Goal: Task Accomplishment & Management: Manage account settings

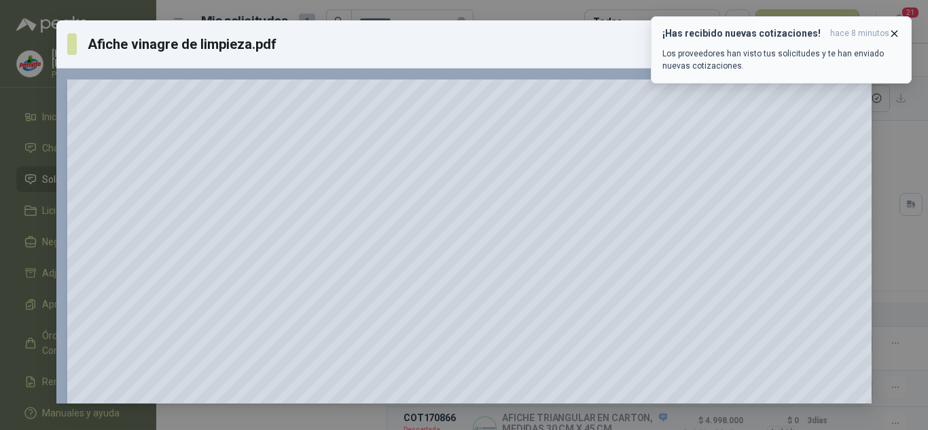
click at [894, 33] on icon "button" at bounding box center [894, 33] width 5 height 5
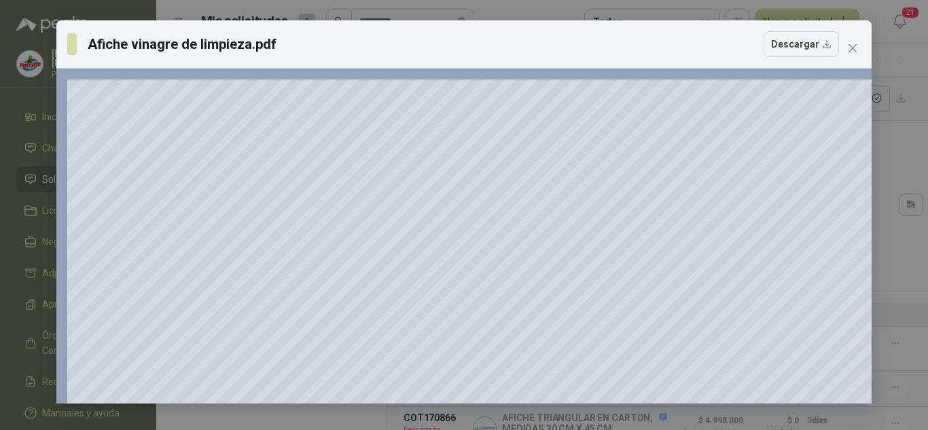
click at [30, 143] on div "Afiche vinagre de limpieza.pdf Descargar 100 %" at bounding box center [464, 215] width 928 height 430
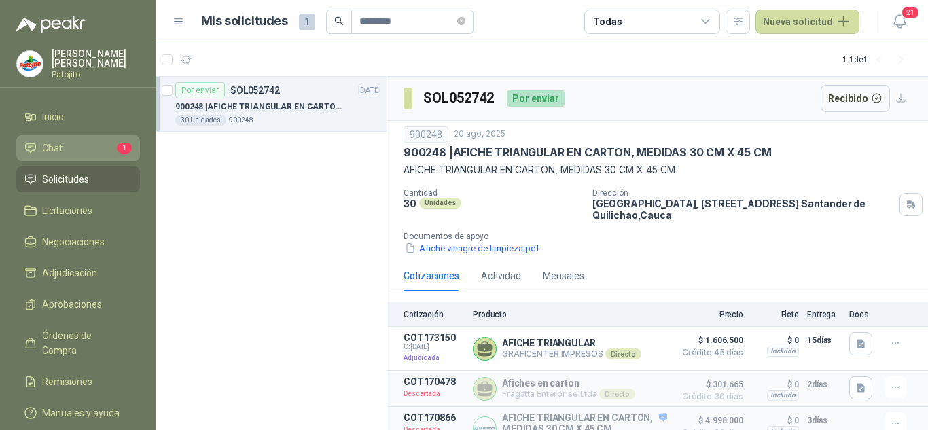
click at [96, 149] on li "Chat 1" at bounding box center [77, 148] width 107 height 15
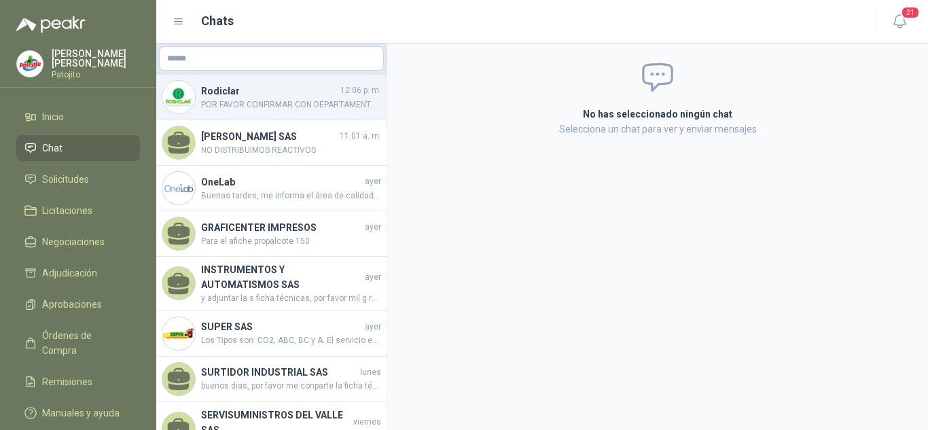
click at [264, 106] on span "POR FAVOR CONFIRMAR CON DEPARTAMENTO TECNICO DE ACUERDO A LA FICHA TECNICA ENVI…" at bounding box center [291, 104] width 180 height 13
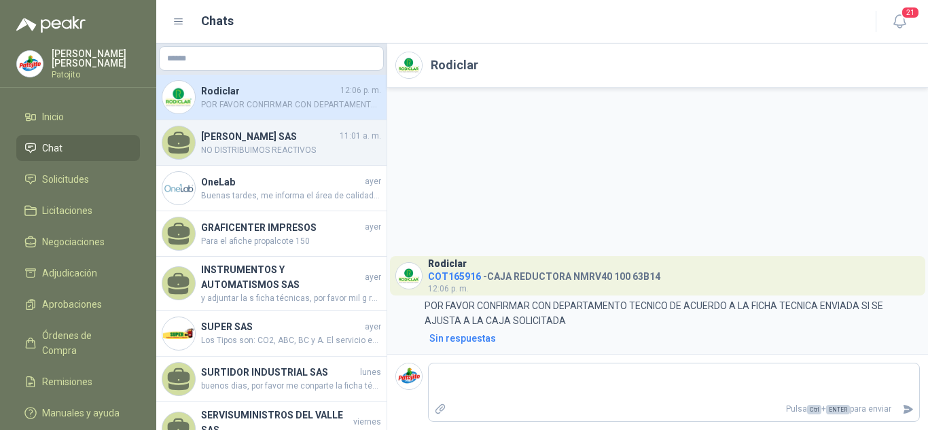
click at [253, 147] on span "NO DISTRIBUIMOS REACTIVOS" at bounding box center [291, 150] width 180 height 13
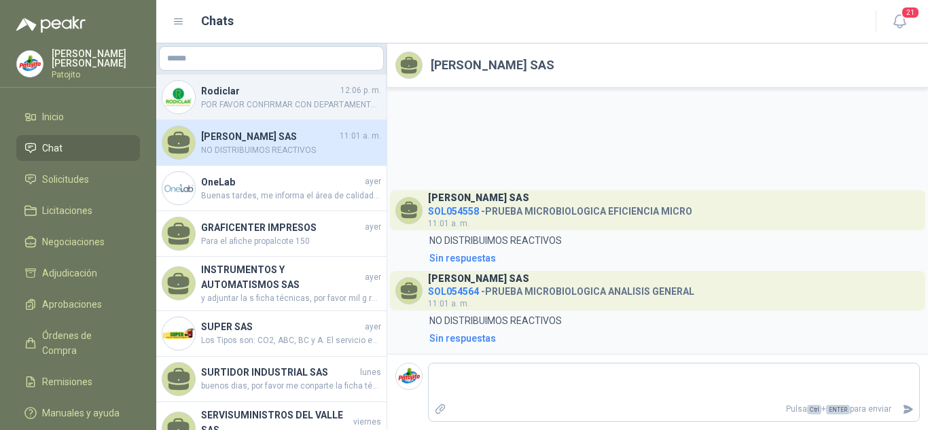
click at [233, 112] on div "Rodiclar 12:06 p. m. POR FAVOR CONFIRMAR CON DEPARTAMENTO TECNICO DE ACUERDO A …" at bounding box center [271, 98] width 230 height 46
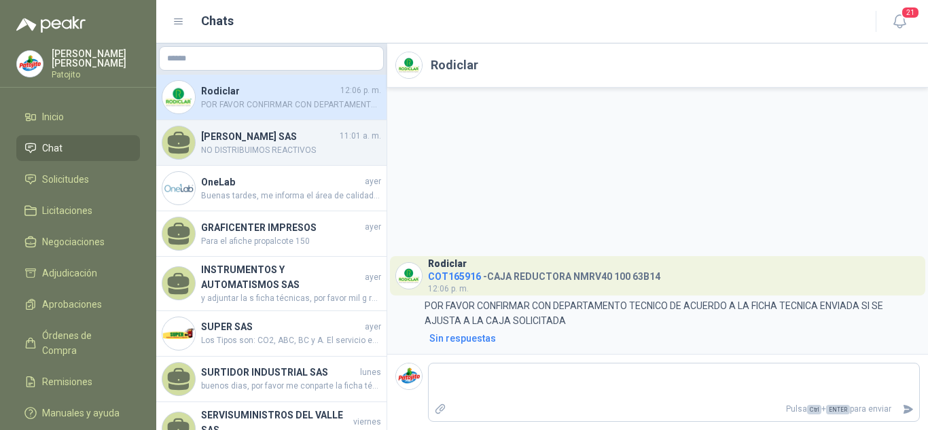
click at [281, 142] on h4 "[PERSON_NAME] SAS" at bounding box center [269, 136] width 136 height 15
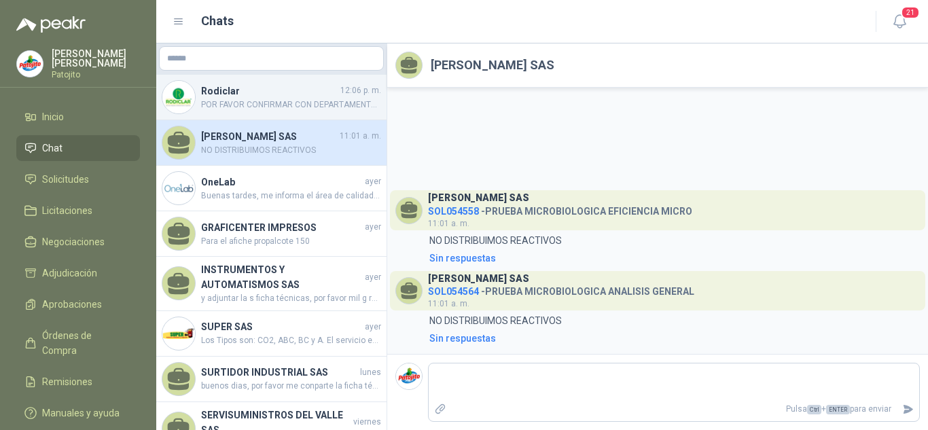
click at [246, 110] on span "POR FAVOR CONFIRMAR CON DEPARTAMENTO TECNICO DE ACUERDO A LA FICHA TECNICA ENVI…" at bounding box center [291, 104] width 180 height 13
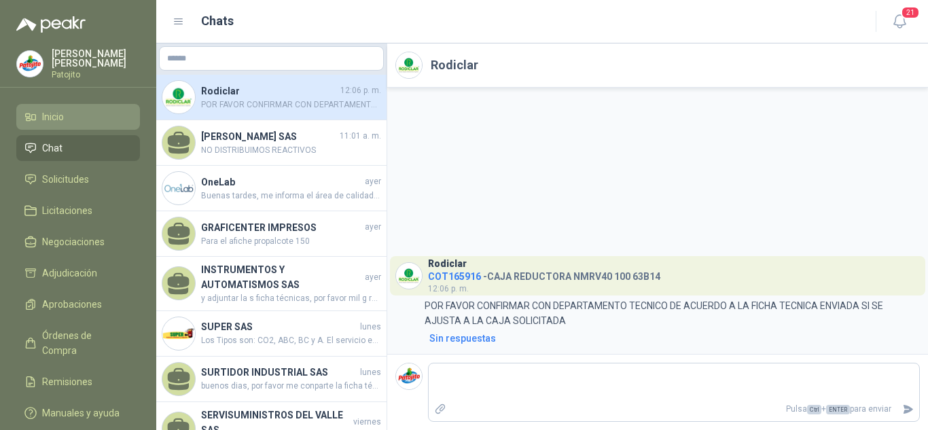
click at [49, 116] on span "Inicio" at bounding box center [53, 116] width 22 height 15
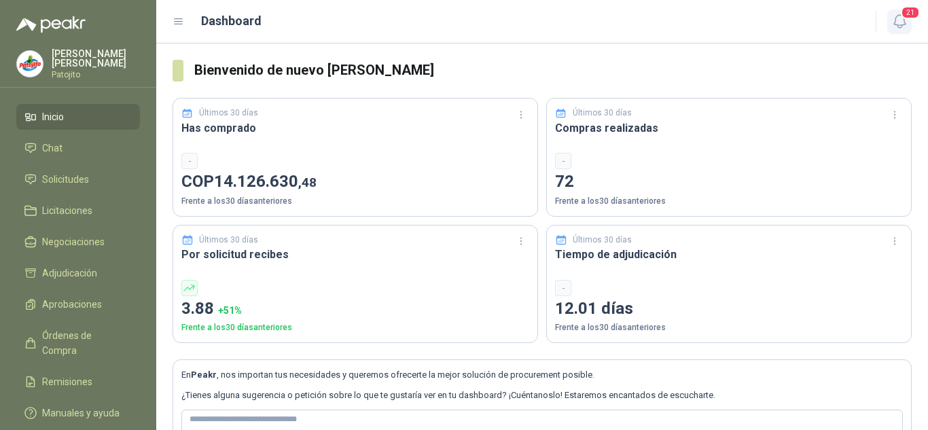
click at [900, 12] on button "21" at bounding box center [899, 22] width 24 height 24
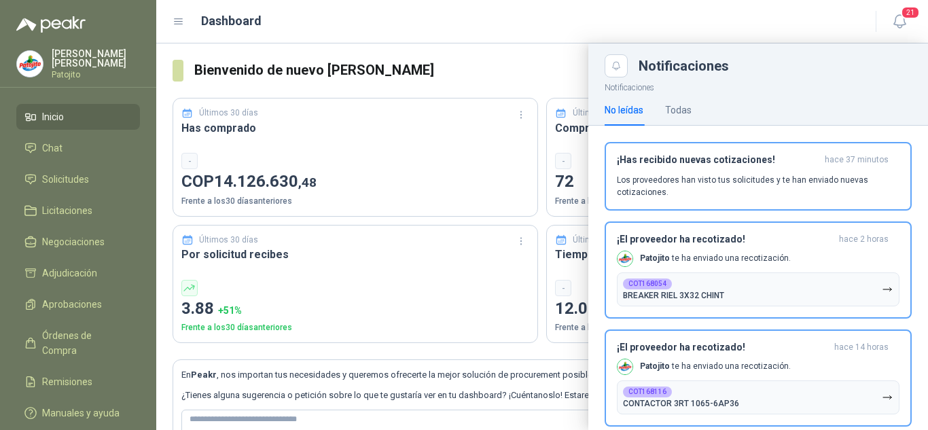
click at [545, 26] on div "Dashboard" at bounding box center [516, 21] width 687 height 19
click at [54, 176] on span "Solicitudes" at bounding box center [65, 179] width 47 height 15
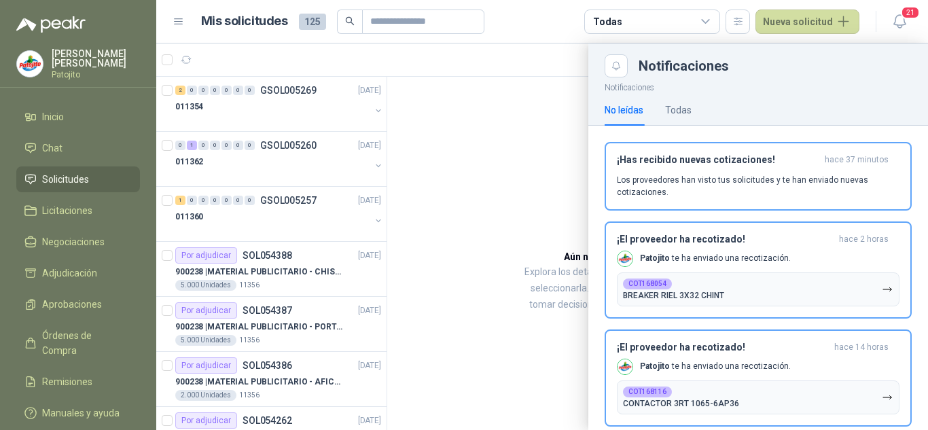
click at [480, 115] on div at bounding box center [542, 236] width 772 height 387
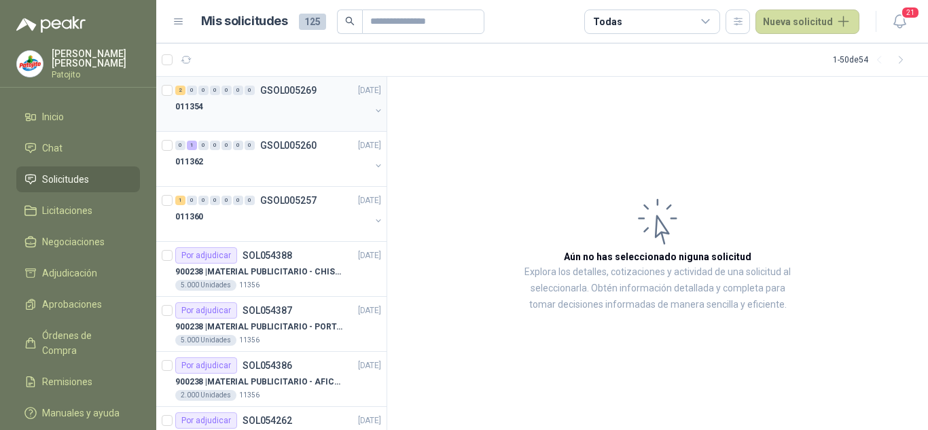
click at [279, 109] on div "011354" at bounding box center [272, 106] width 195 height 16
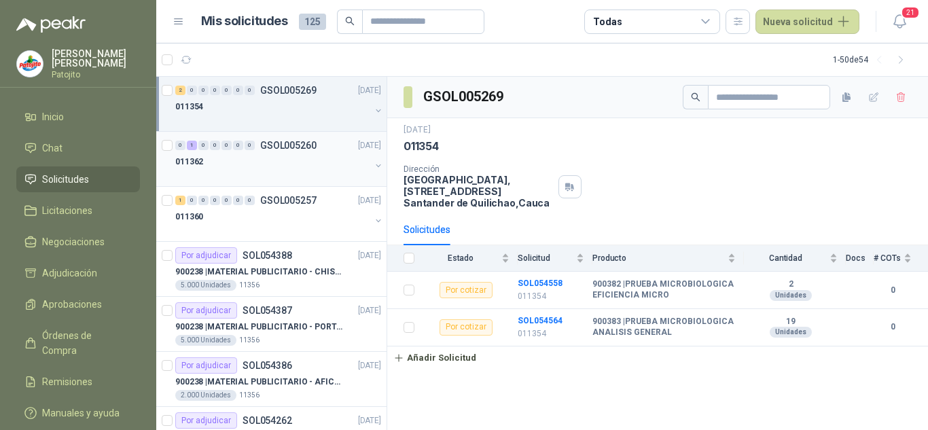
click at [283, 173] on div at bounding box center [272, 175] width 195 height 11
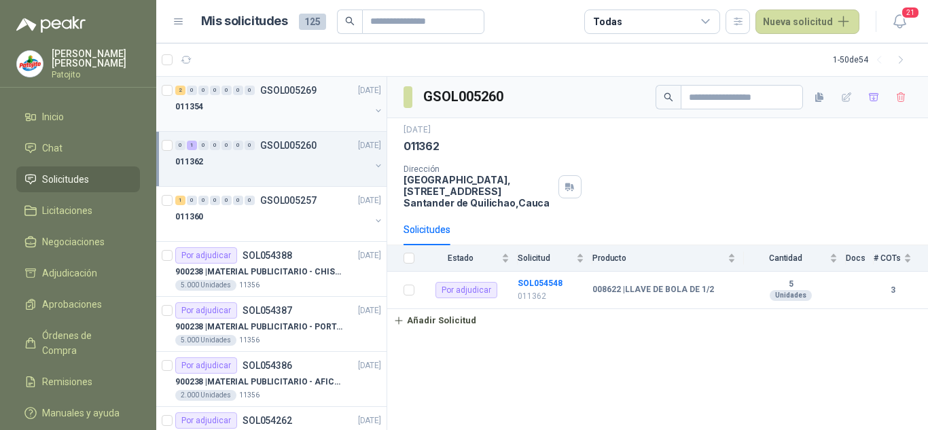
click at [244, 107] on div "011354" at bounding box center [272, 106] width 195 height 16
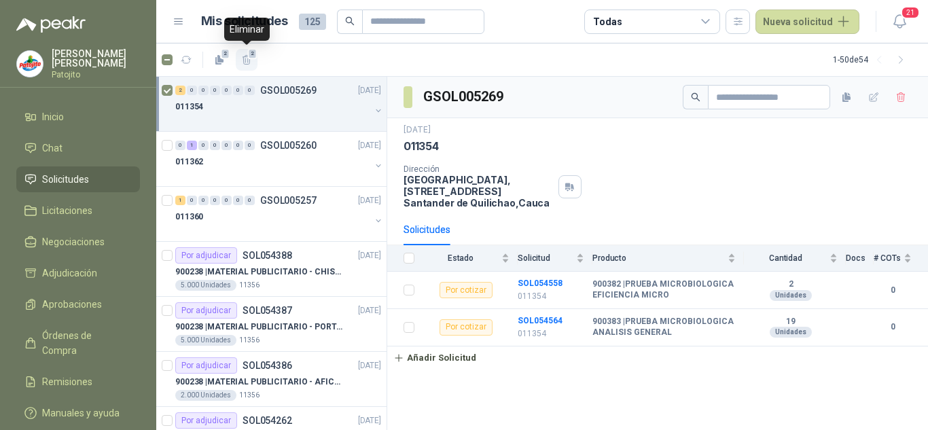
click at [249, 61] on icon "button" at bounding box center [247, 60] width 12 height 12
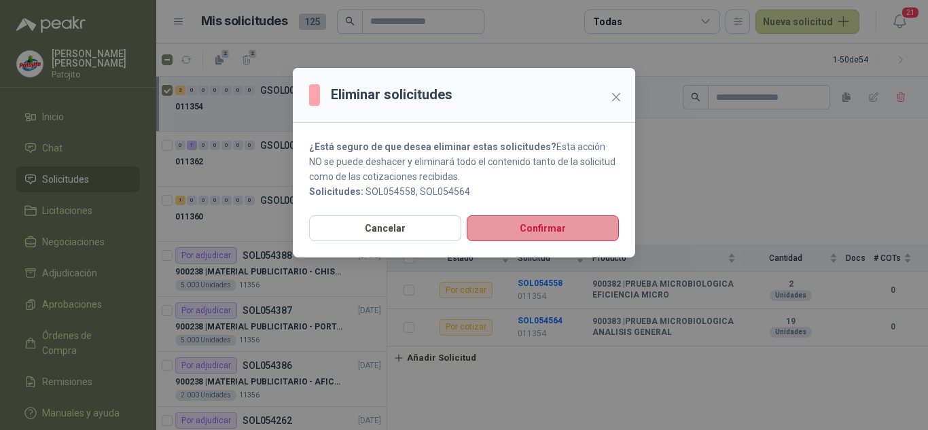
click at [507, 219] on button "Confirmar" at bounding box center [543, 228] width 152 height 26
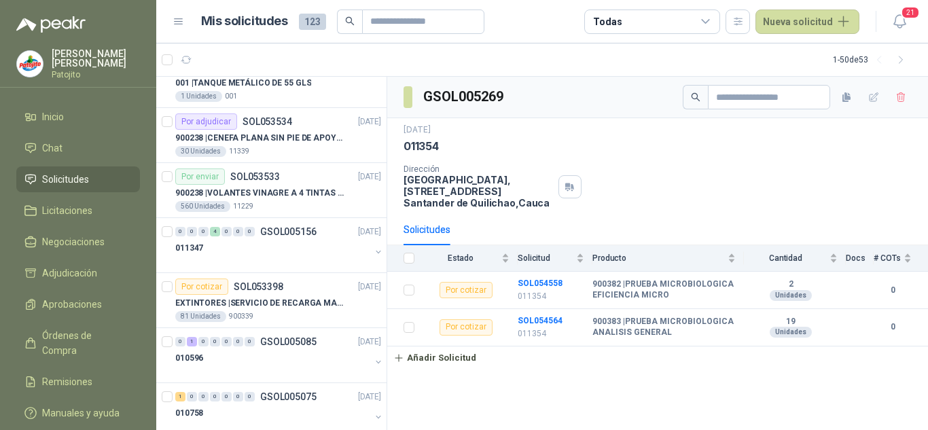
scroll to position [543, 0]
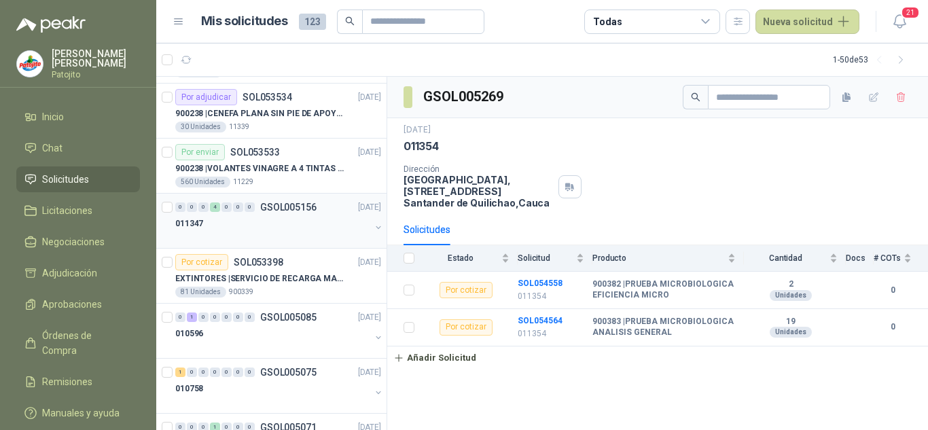
click at [276, 204] on p "GSOL005156" at bounding box center [288, 207] width 56 height 10
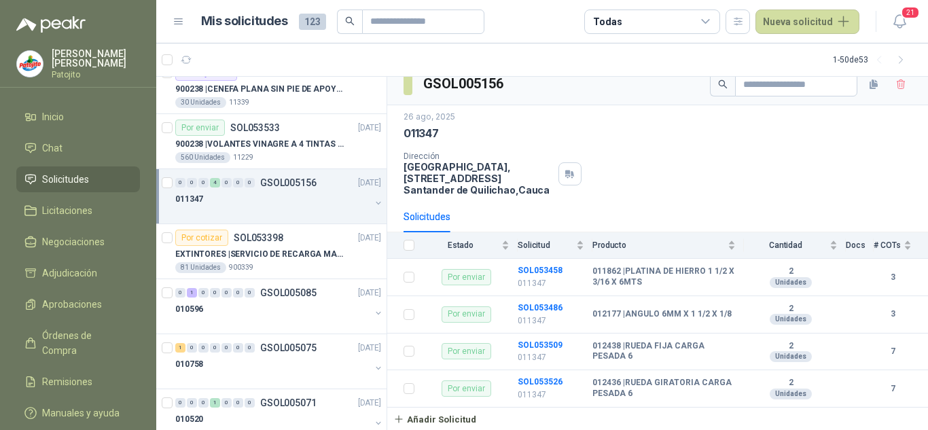
scroll to position [611, 0]
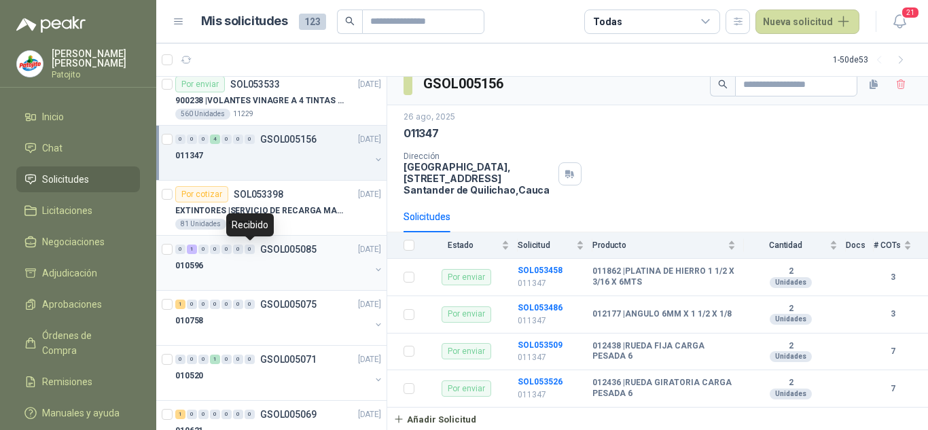
click at [257, 261] on div "010596" at bounding box center [272, 265] width 195 height 16
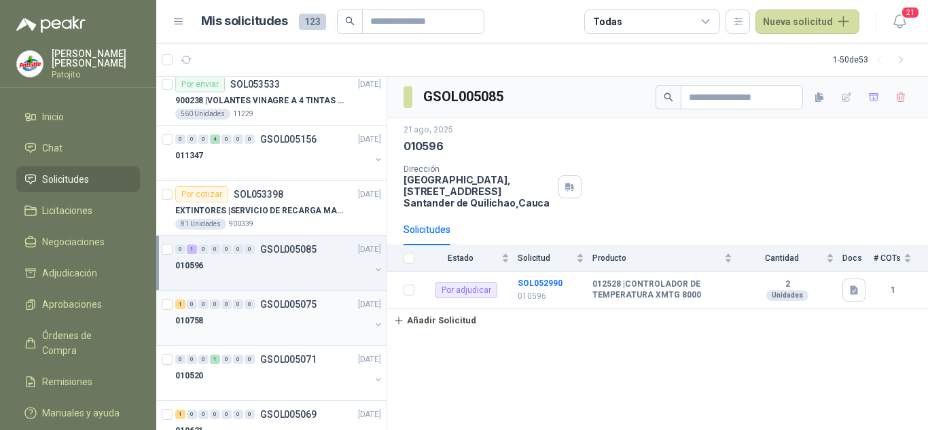
click at [261, 308] on p "GSOL005075" at bounding box center [288, 305] width 56 height 10
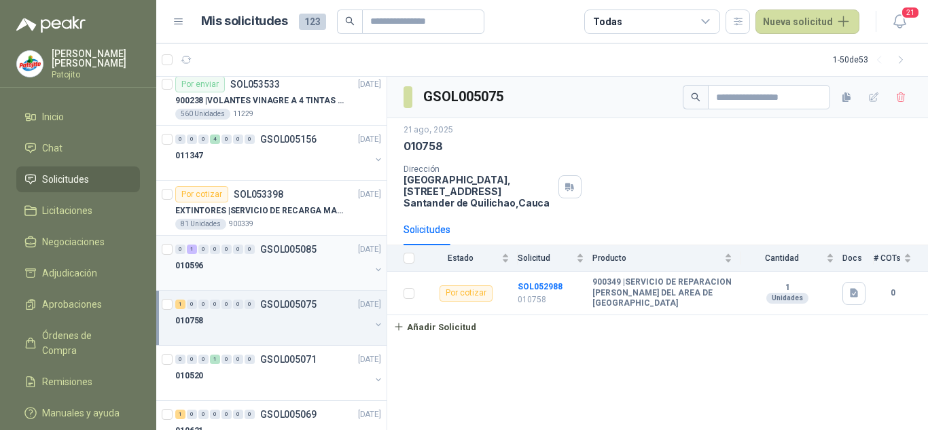
scroll to position [747, 0]
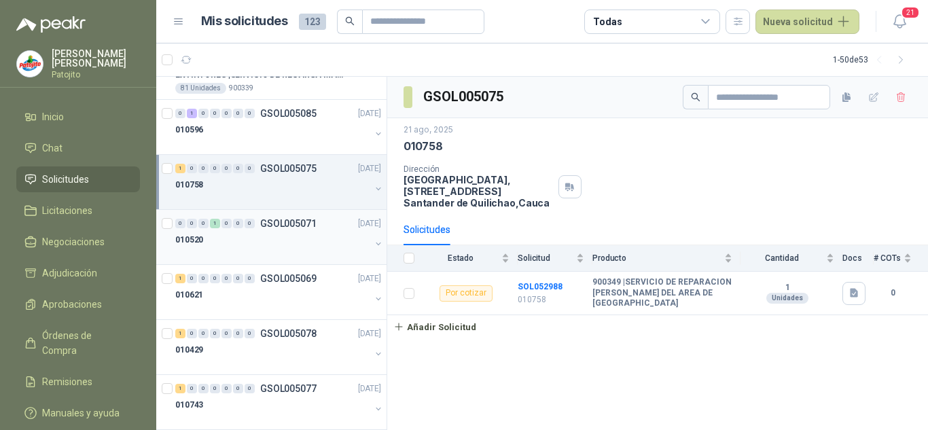
click at [270, 228] on p "GSOL005071" at bounding box center [288, 224] width 56 height 10
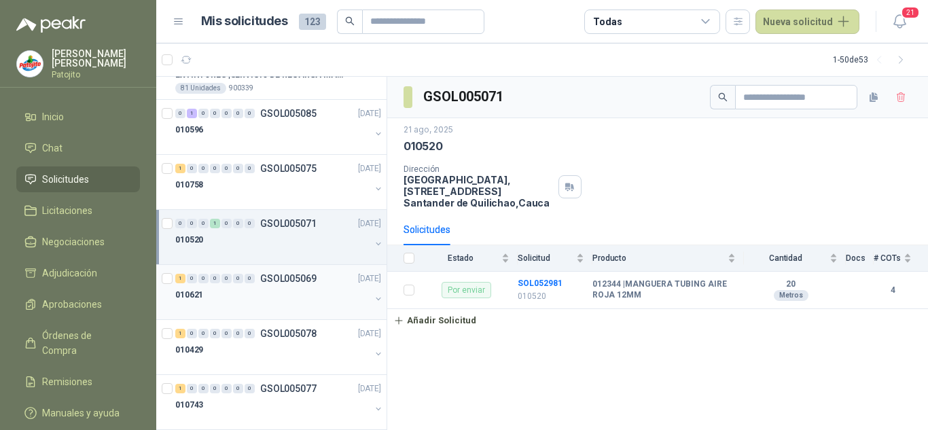
click at [273, 287] on div "010621" at bounding box center [272, 295] width 195 height 16
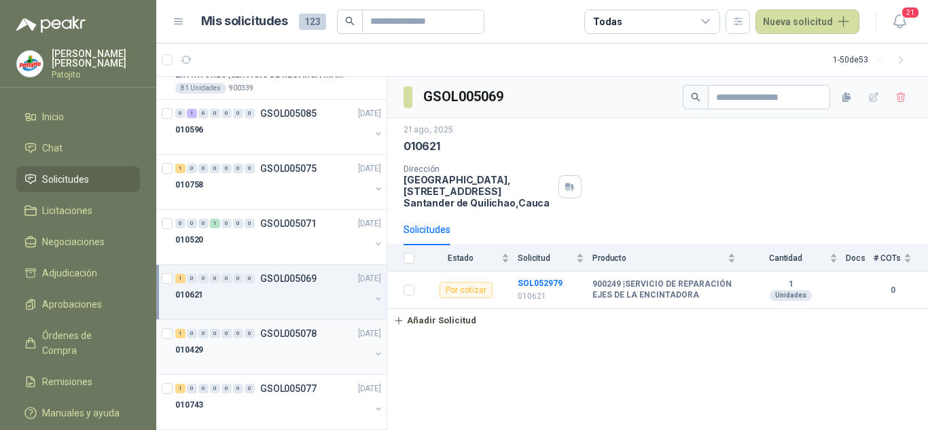
click at [277, 332] on p "GSOL005078" at bounding box center [288, 334] width 56 height 10
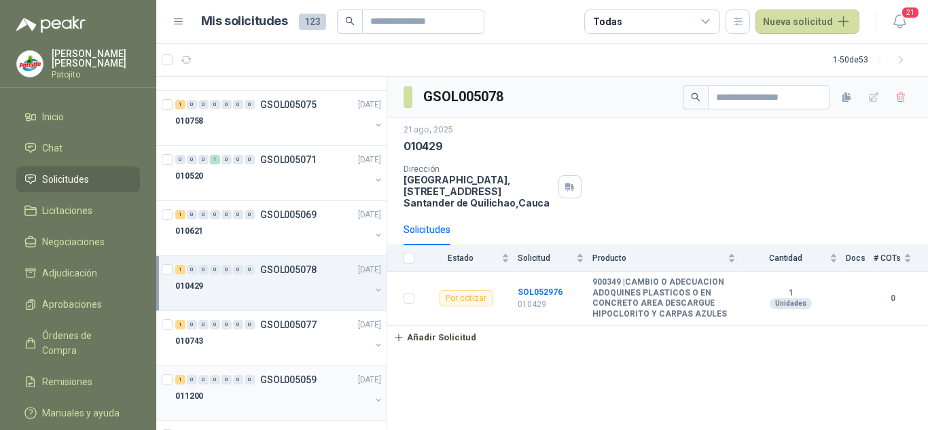
scroll to position [883, 0]
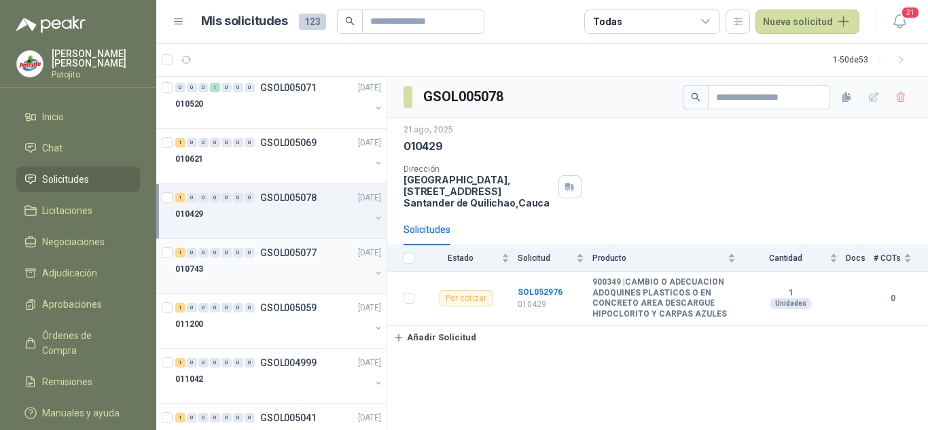
click at [302, 245] on div "1 0 0 0 0 0 0 GSOL005077 [DATE]" at bounding box center [279, 253] width 209 height 16
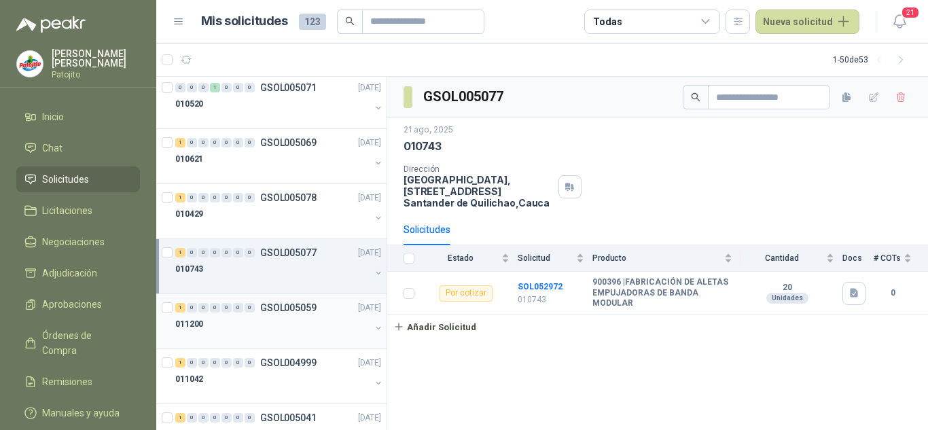
click at [262, 316] on div "011200" at bounding box center [272, 324] width 195 height 16
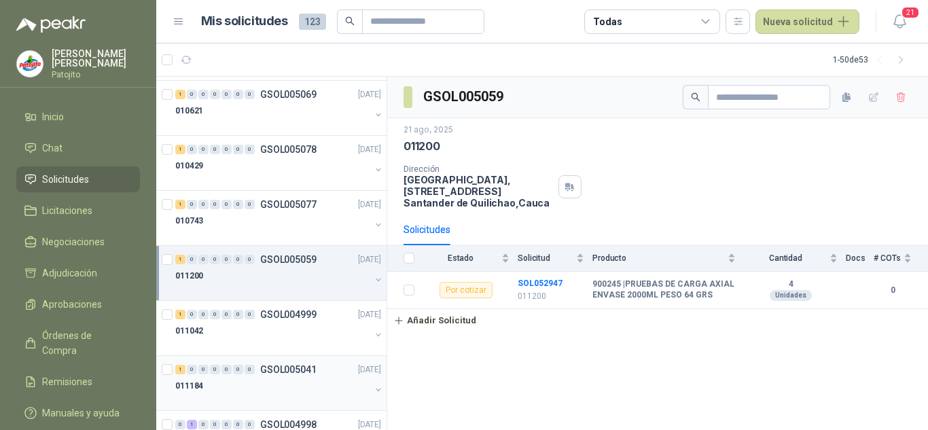
scroll to position [1019, 0]
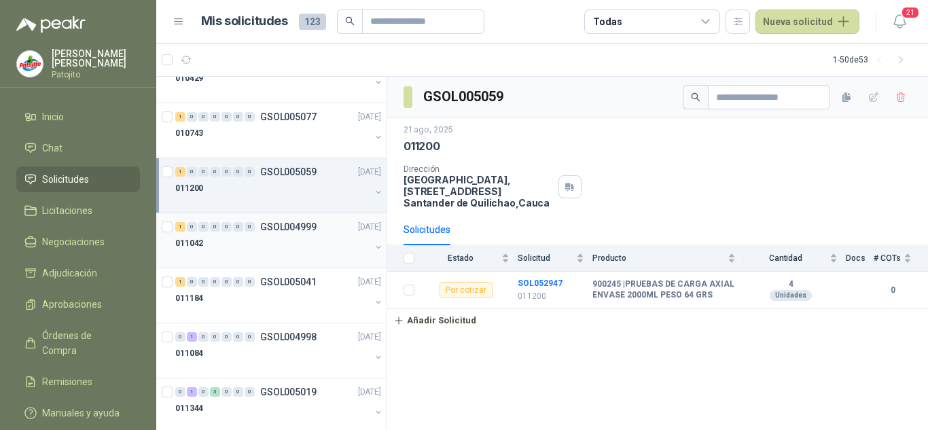
click at [304, 249] on div "011042" at bounding box center [272, 243] width 195 height 16
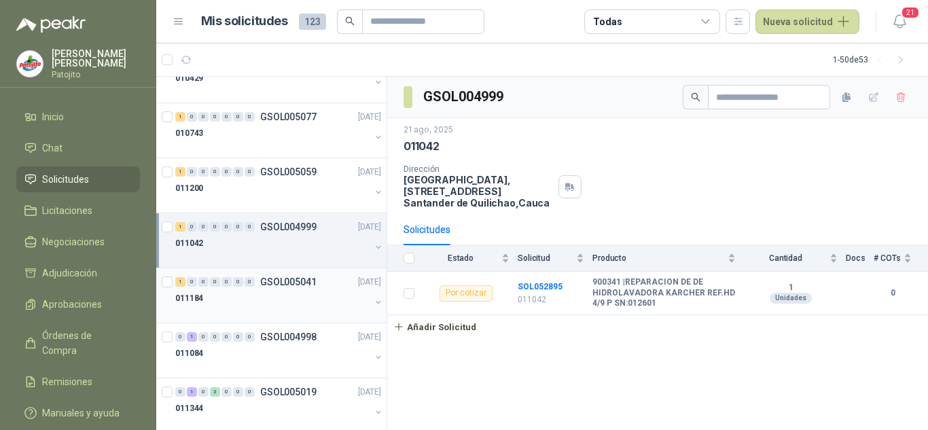
click at [312, 293] on div "011184" at bounding box center [272, 298] width 195 height 16
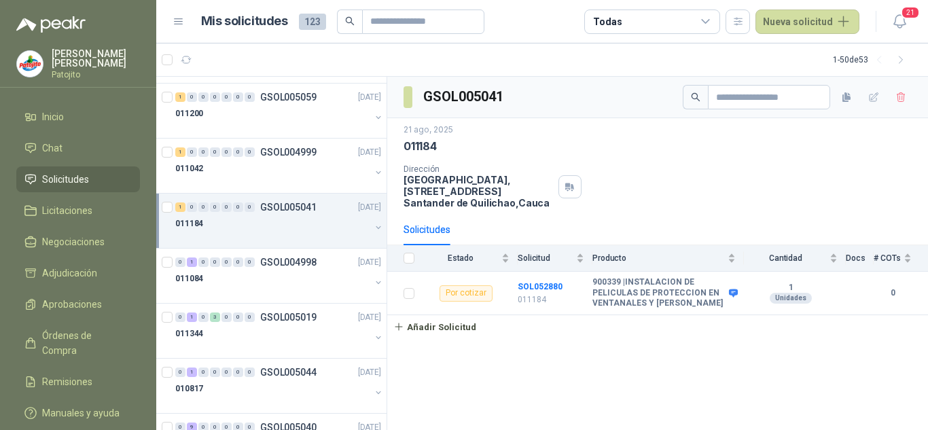
scroll to position [1155, 0]
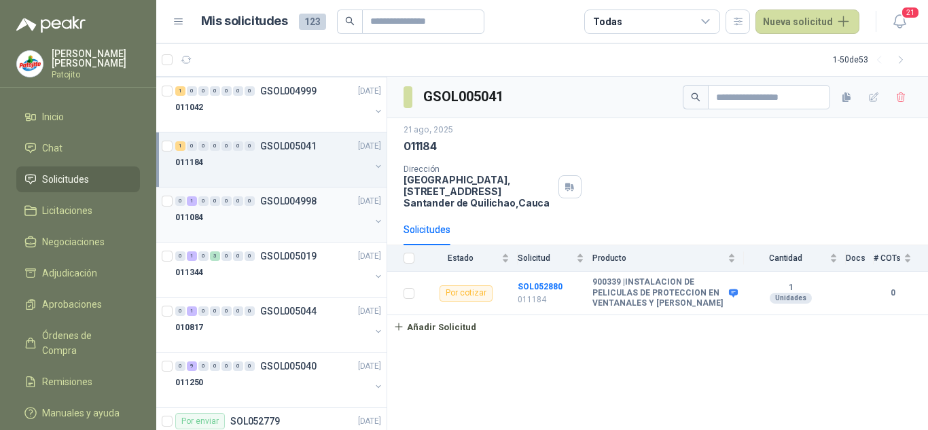
click at [327, 218] on div "011084" at bounding box center [272, 217] width 195 height 16
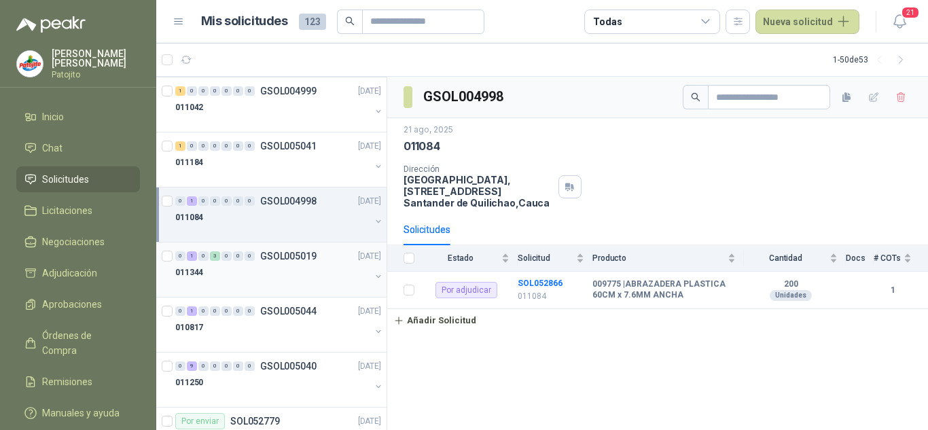
click at [330, 270] on div "011344" at bounding box center [272, 272] width 195 height 16
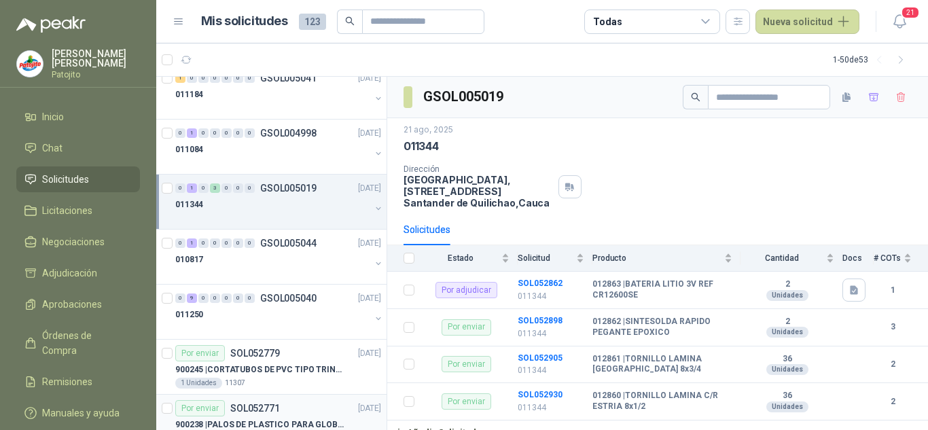
scroll to position [1359, 0]
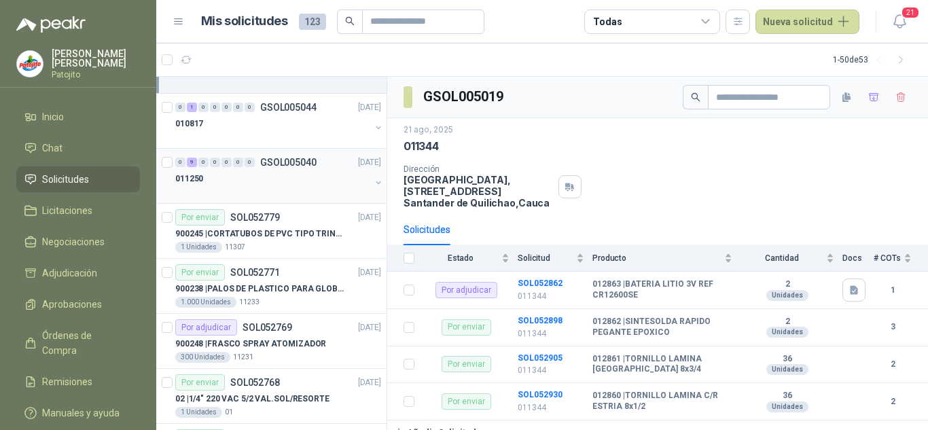
click at [281, 183] on div "011250" at bounding box center [272, 179] width 195 height 16
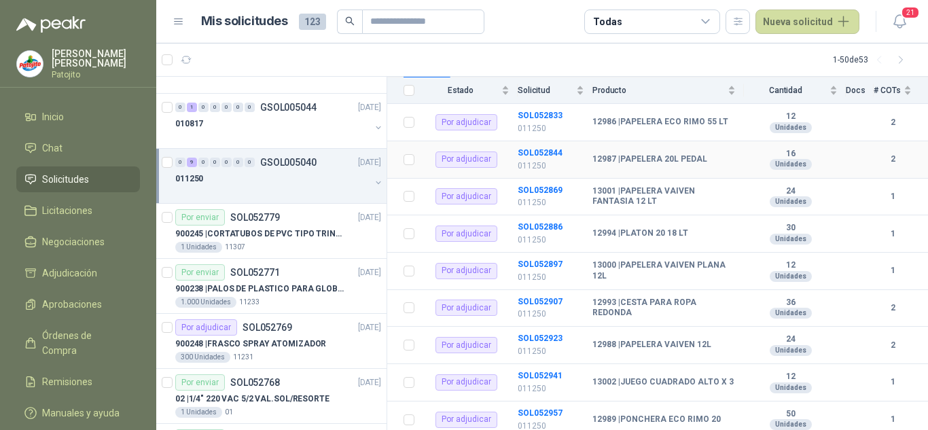
scroll to position [199, 0]
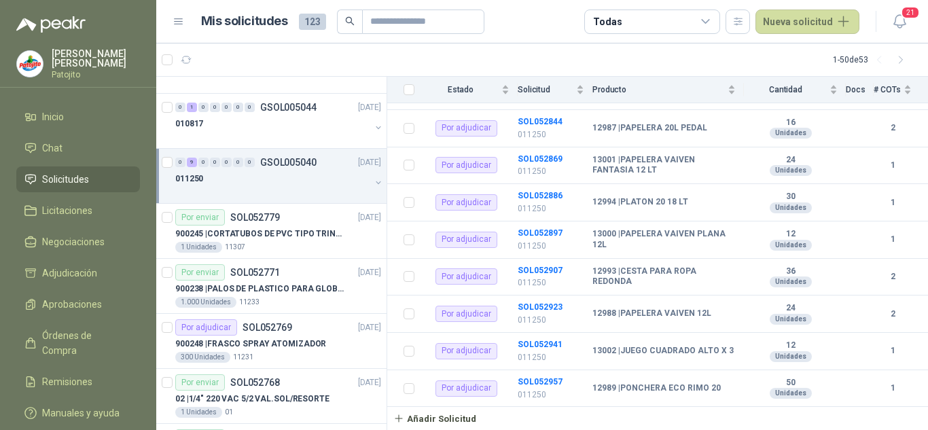
click at [293, 180] on div "011250" at bounding box center [272, 179] width 195 height 16
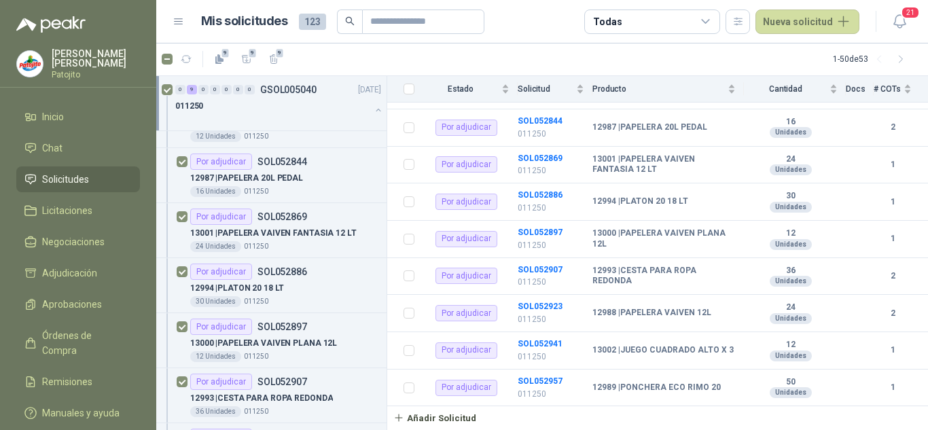
scroll to position [1427, 0]
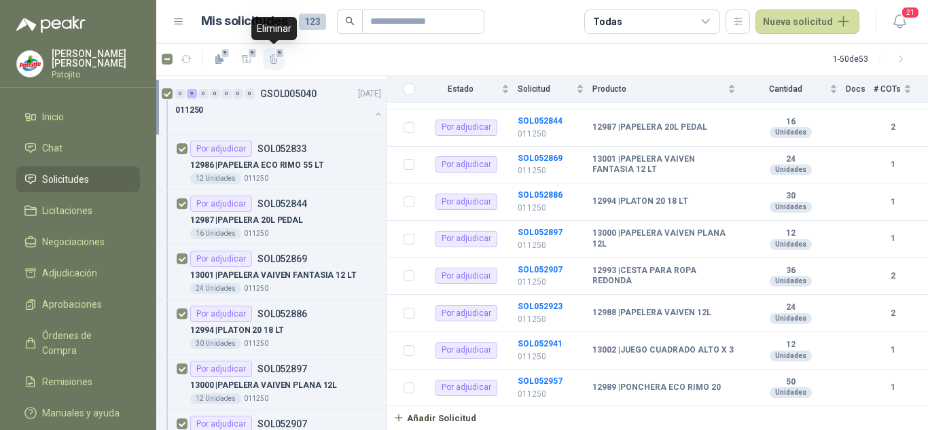
click at [277, 56] on span "9" at bounding box center [280, 53] width 10 height 11
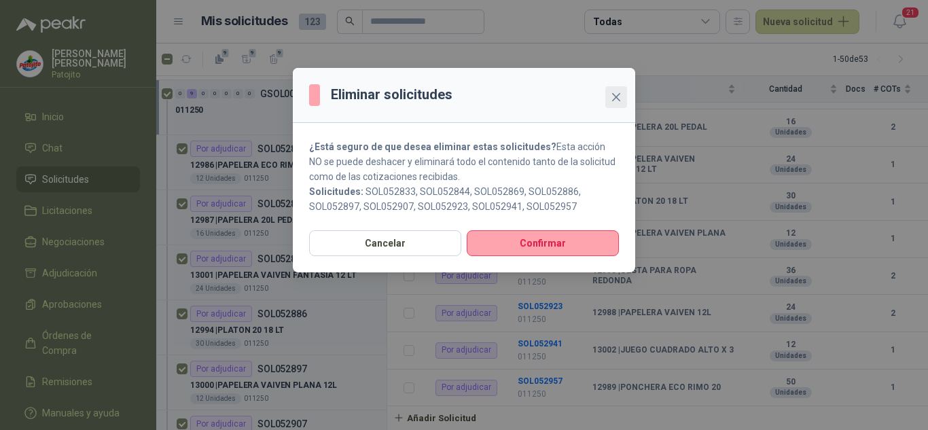
click at [611, 104] on button "Close" at bounding box center [616, 97] width 22 height 22
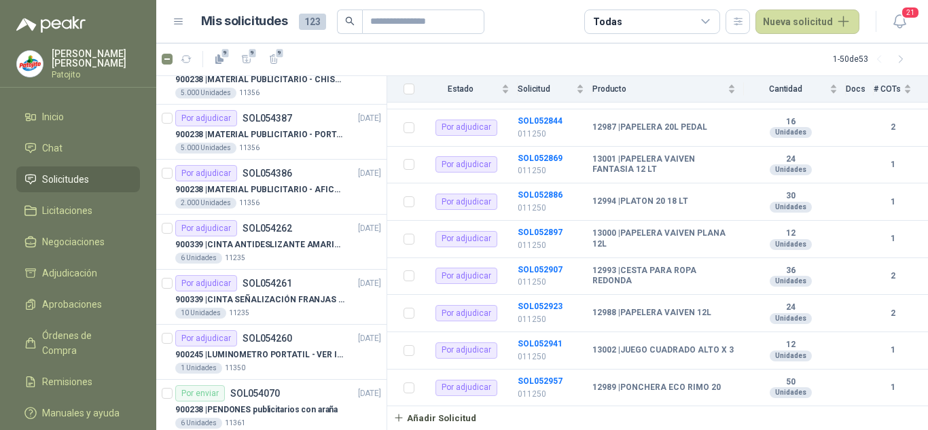
scroll to position [0, 0]
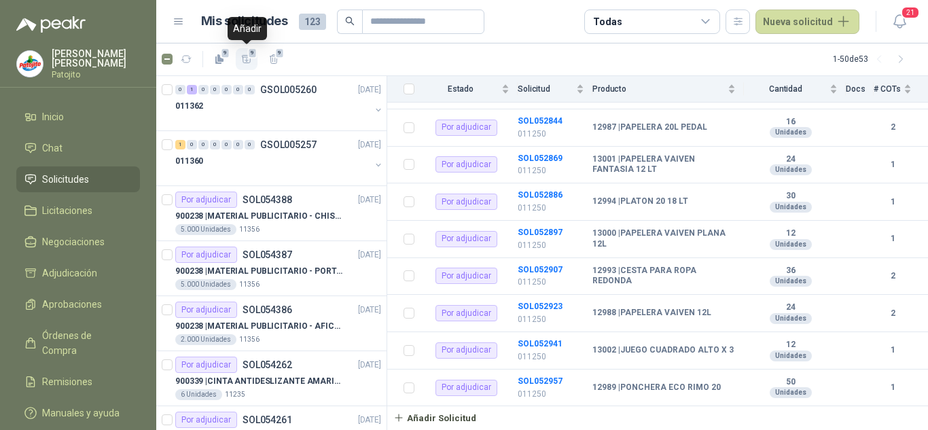
click at [250, 54] on span "9" at bounding box center [253, 53] width 10 height 11
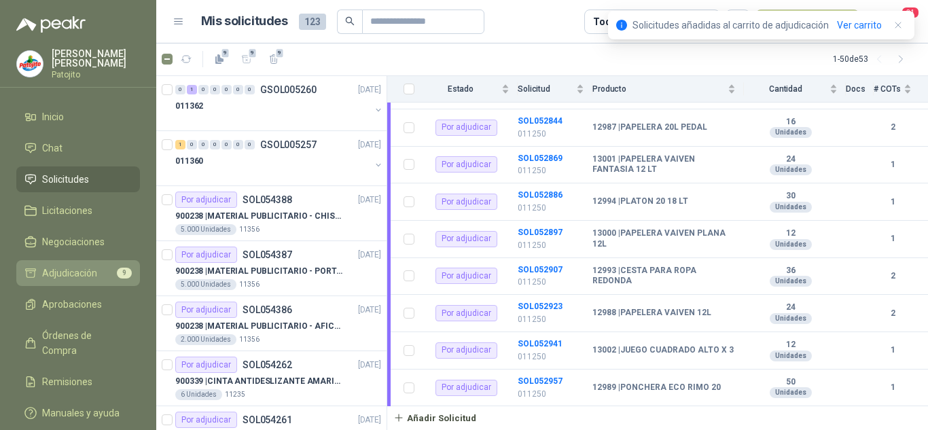
click at [105, 270] on li "Adjudicación 9" at bounding box center [77, 273] width 107 height 15
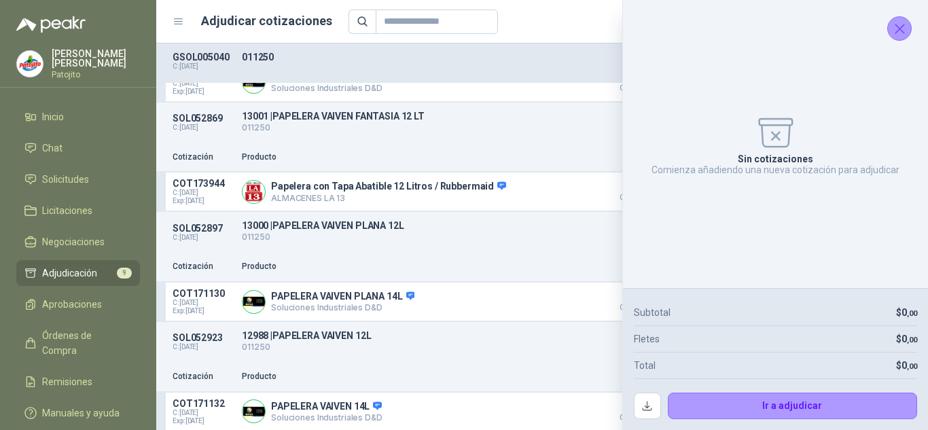
scroll to position [838, 0]
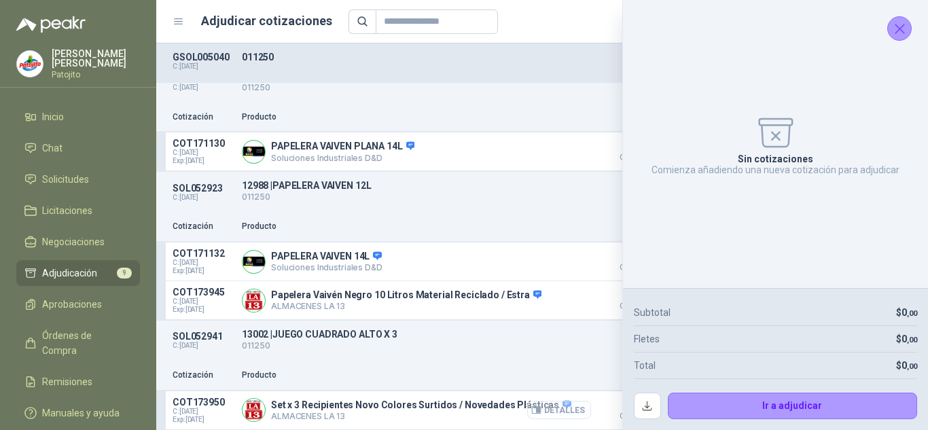
click at [532, 410] on icon "button" at bounding box center [536, 410] width 9 height 7
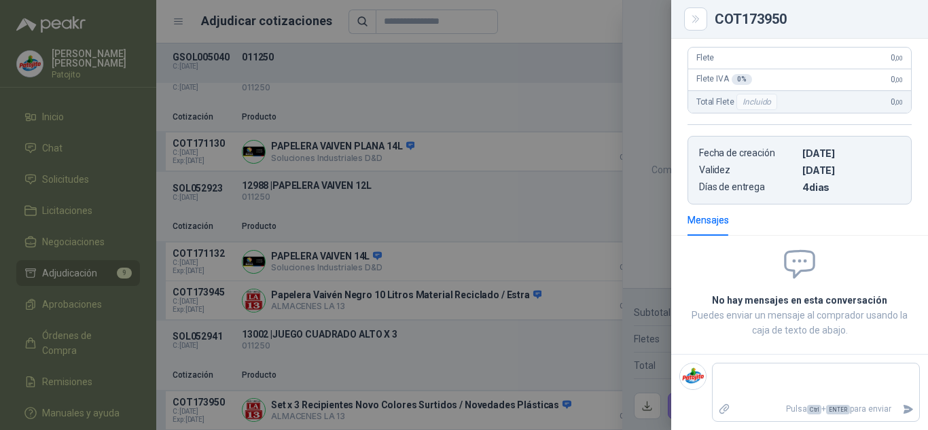
scroll to position [323, 0]
click at [573, 323] on div at bounding box center [464, 215] width 928 height 430
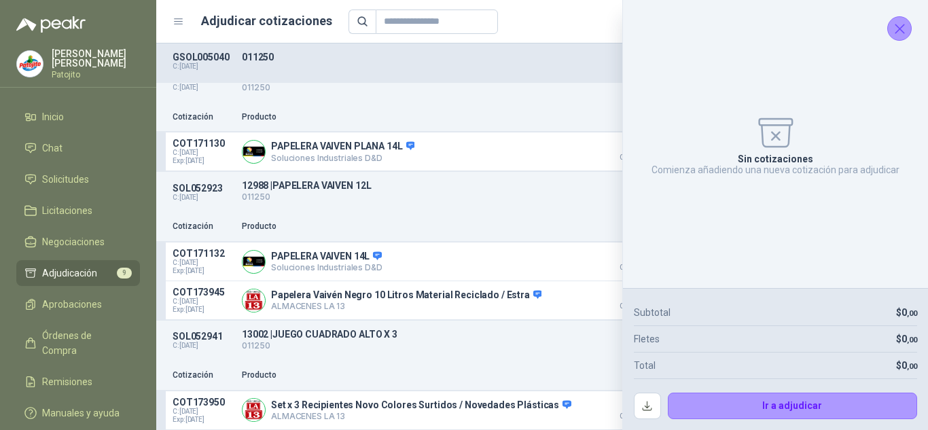
click at [891, 34] on icon "Cerrar" at bounding box center [899, 28] width 17 height 17
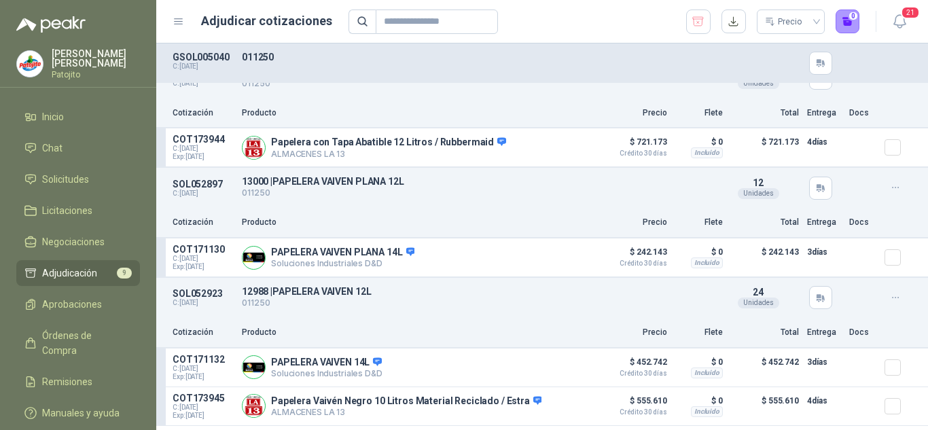
scroll to position [566, 0]
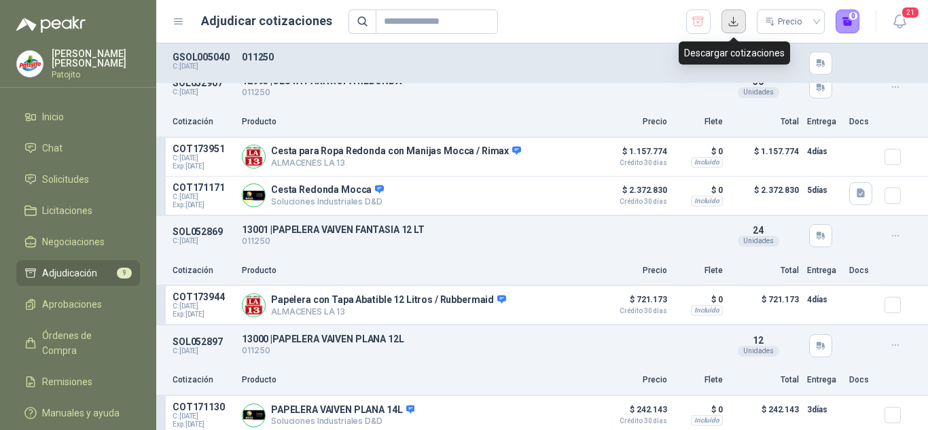
click at [740, 18] on button "button" at bounding box center [733, 22] width 24 height 24
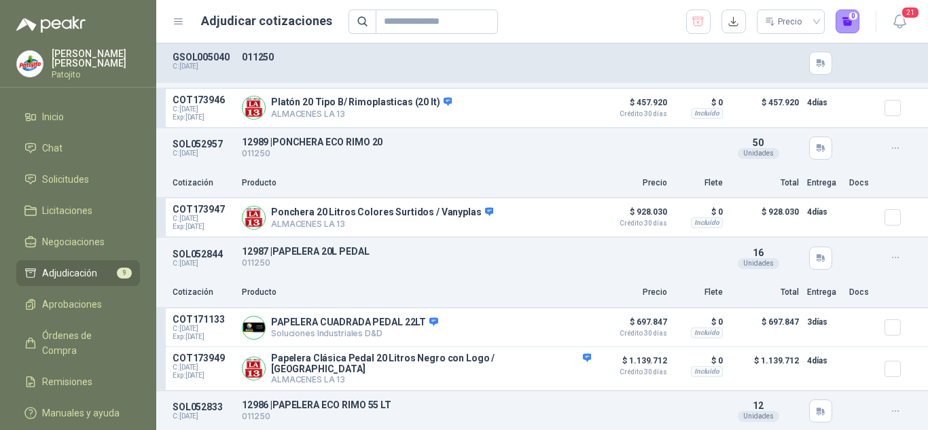
scroll to position [0, 0]
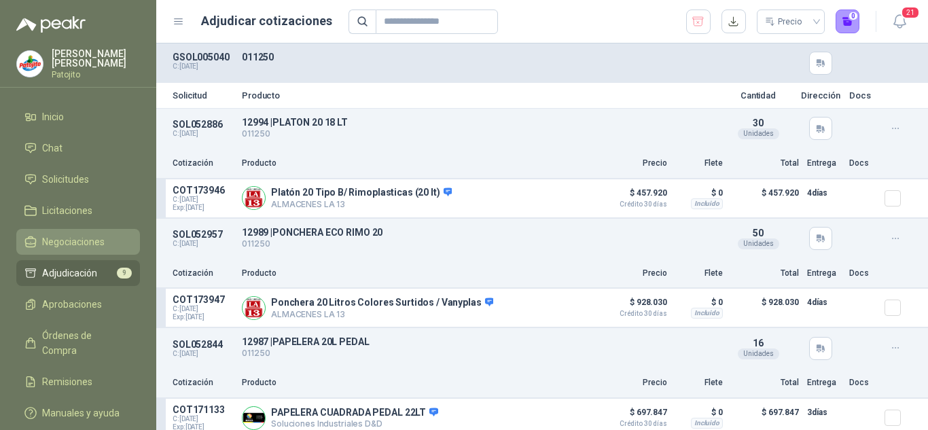
click at [93, 244] on span "Negociaciones" at bounding box center [73, 241] width 62 height 15
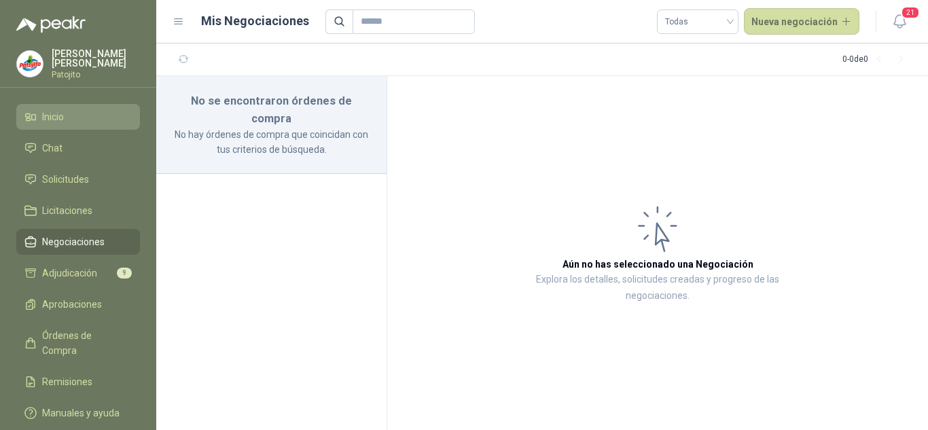
click at [68, 121] on li "Inicio" at bounding box center [77, 116] width 107 height 15
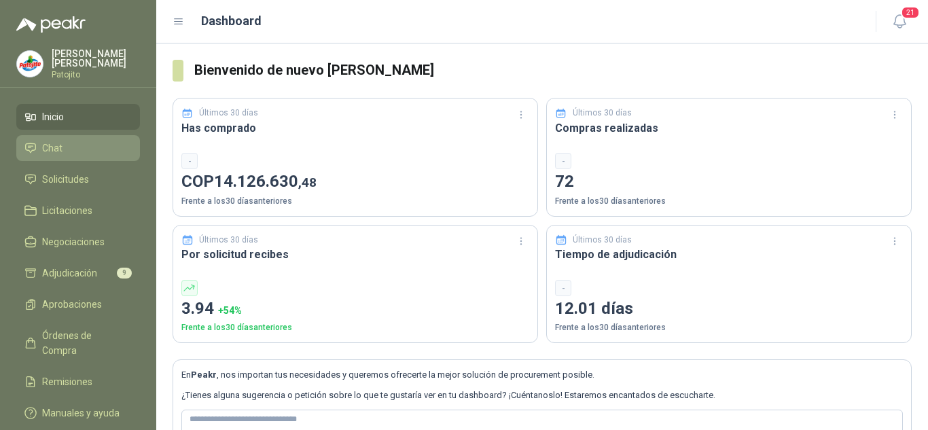
click at [98, 151] on li "Chat" at bounding box center [77, 148] width 107 height 15
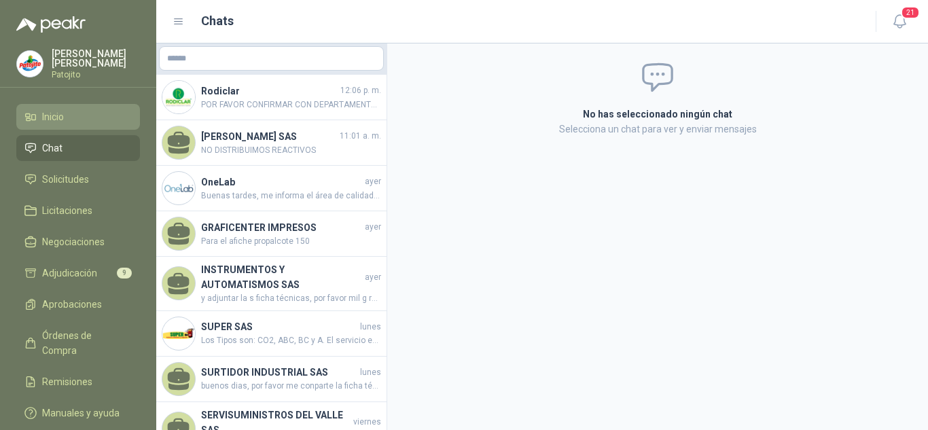
click at [68, 111] on li "Inicio" at bounding box center [77, 116] width 107 height 15
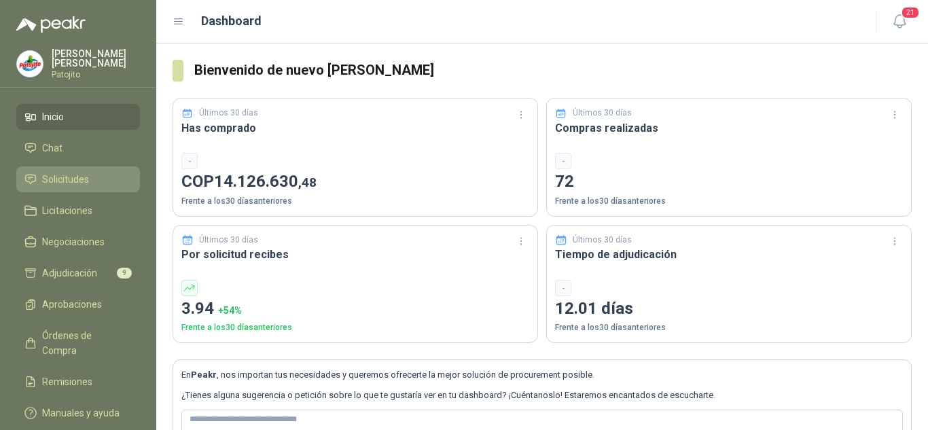
click at [75, 177] on span "Solicitudes" at bounding box center [65, 179] width 47 height 15
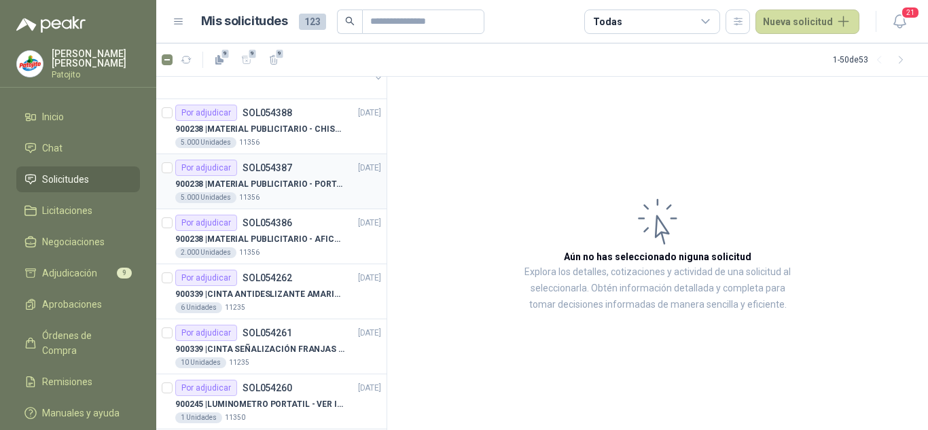
scroll to position [68, 0]
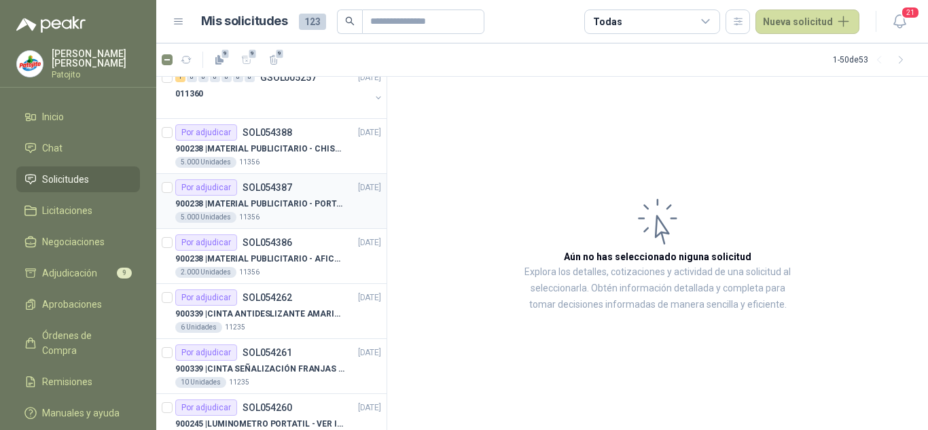
click at [293, 203] on p "900238 | MATERIAL PUBLICITARIO - PORTAPRECIOS VER ADJUNTO" at bounding box center [259, 204] width 169 height 13
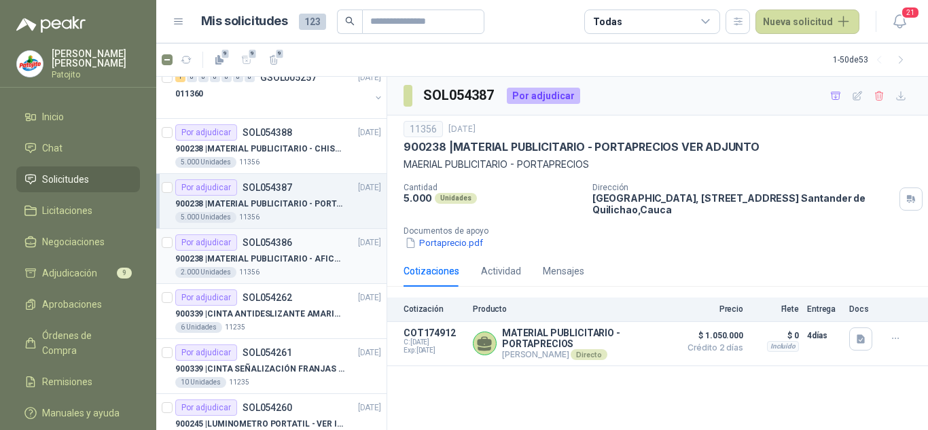
click at [285, 249] on div "Por adjudicar SOL054386" at bounding box center [233, 242] width 117 height 16
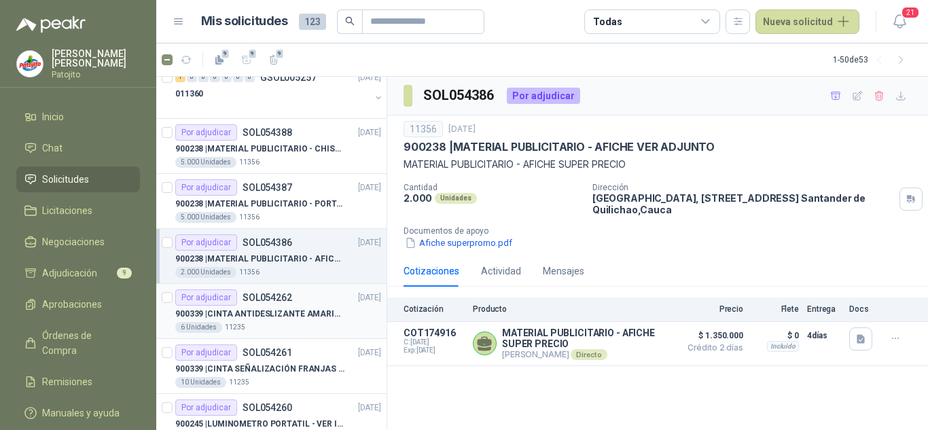
click at [296, 321] on div "900339 | CINTA ANTIDESLIZANTE AMARILLA / NEGRA" at bounding box center [278, 314] width 206 height 16
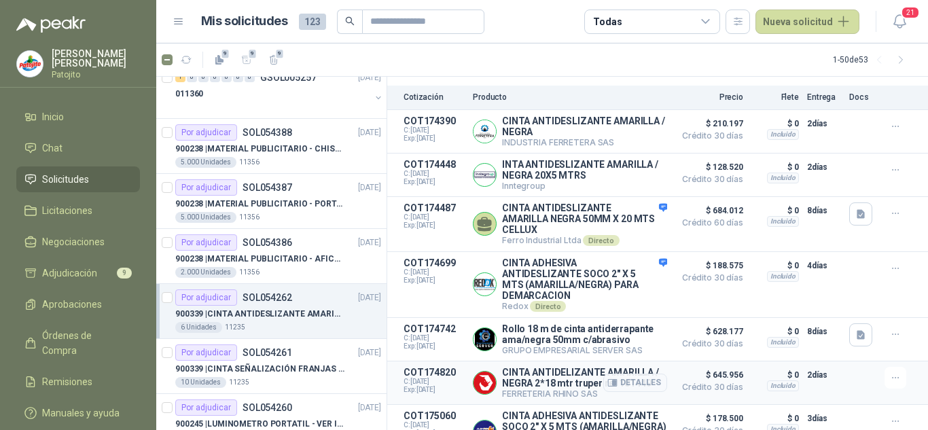
scroll to position [265, 0]
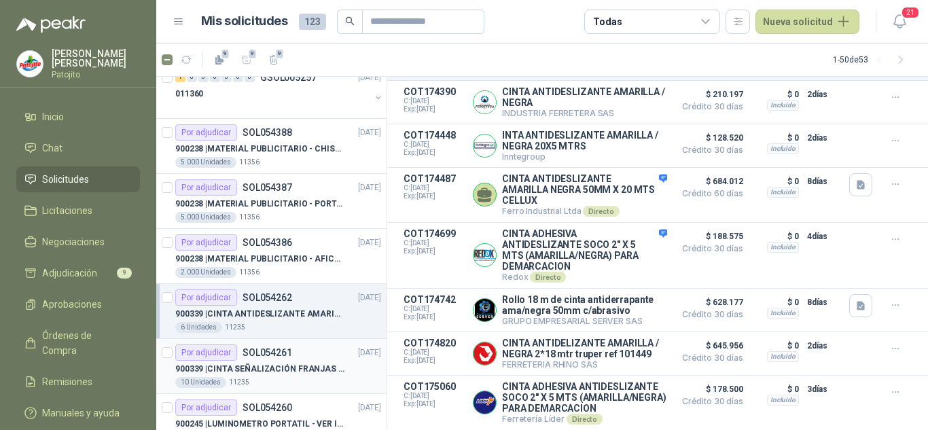
click at [291, 367] on p "900339 | CINTA SEÑALIZACIÓN FRANJAS [PERSON_NAME] NEGRA" at bounding box center [259, 369] width 169 height 13
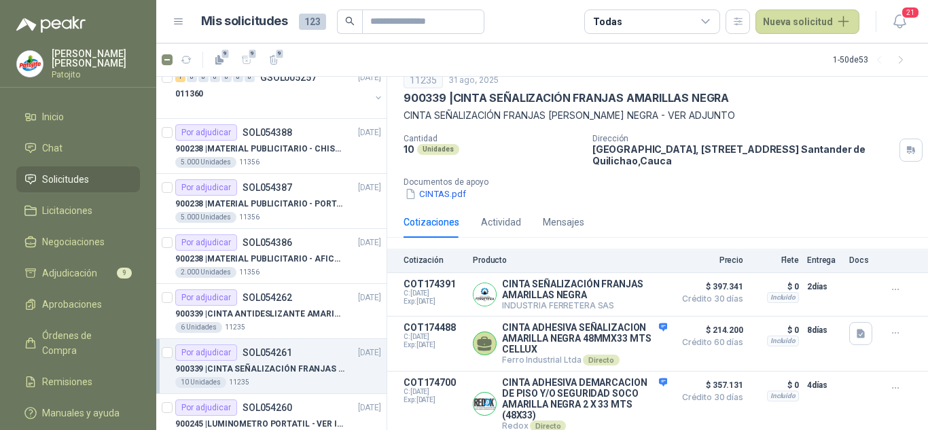
scroll to position [247, 0]
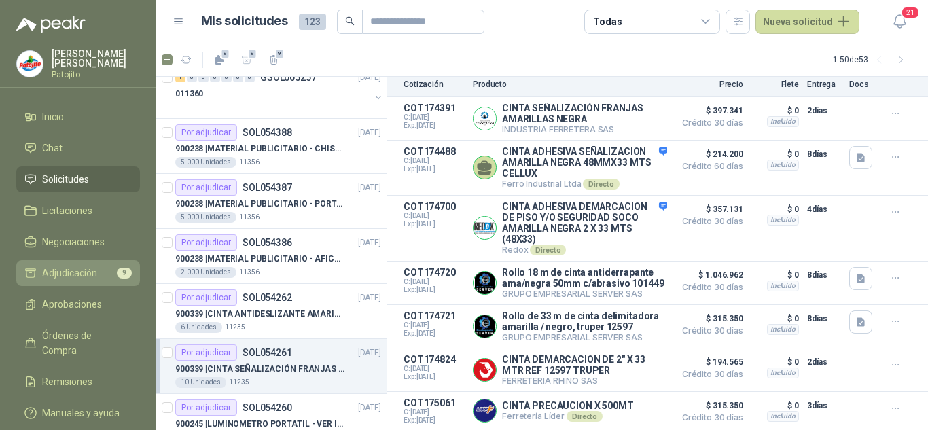
click at [51, 276] on span "Adjudicación" at bounding box center [69, 273] width 55 height 15
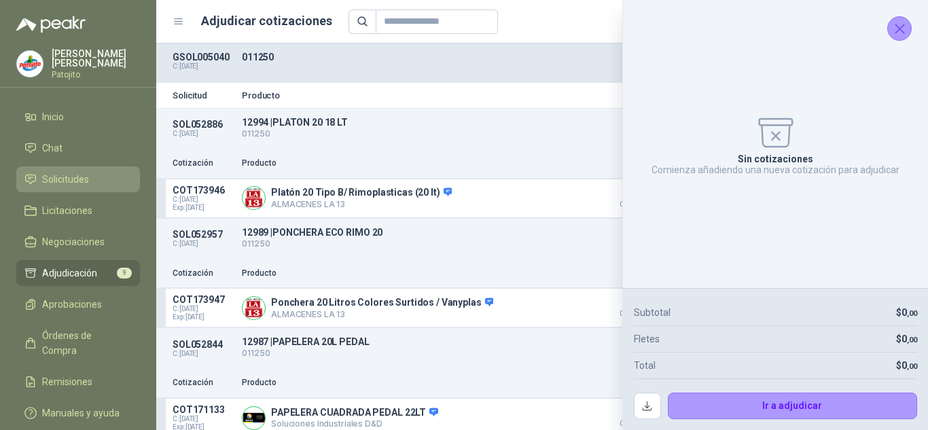
click at [71, 176] on span "Solicitudes" at bounding box center [65, 179] width 47 height 15
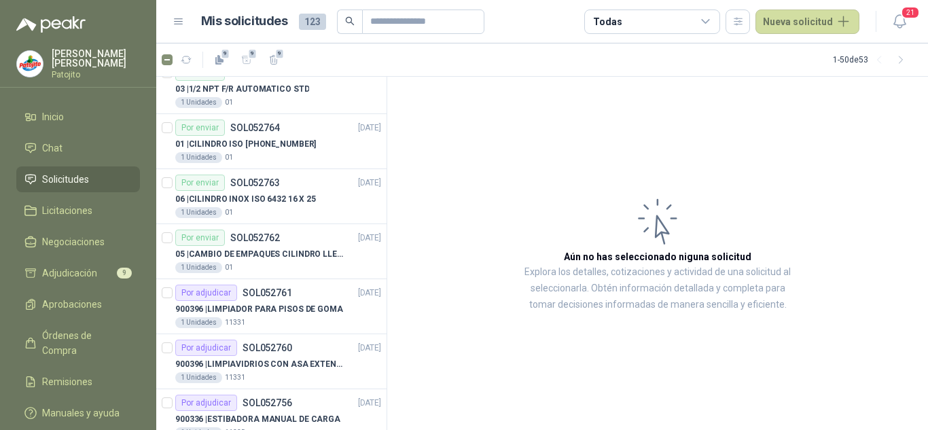
scroll to position [1834, 0]
